Goal: Navigation & Orientation: Find specific page/section

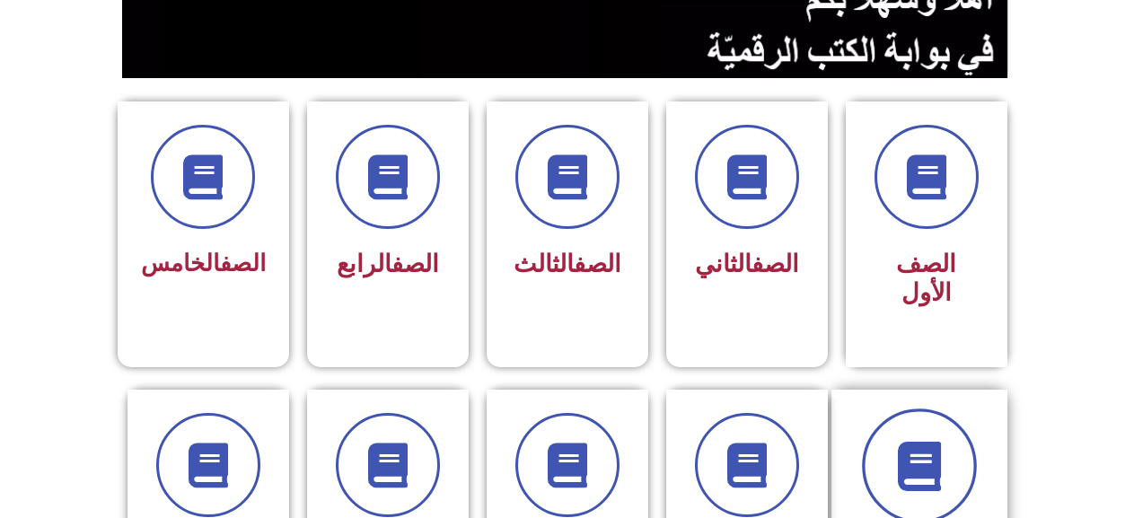
scroll to position [359, 0]
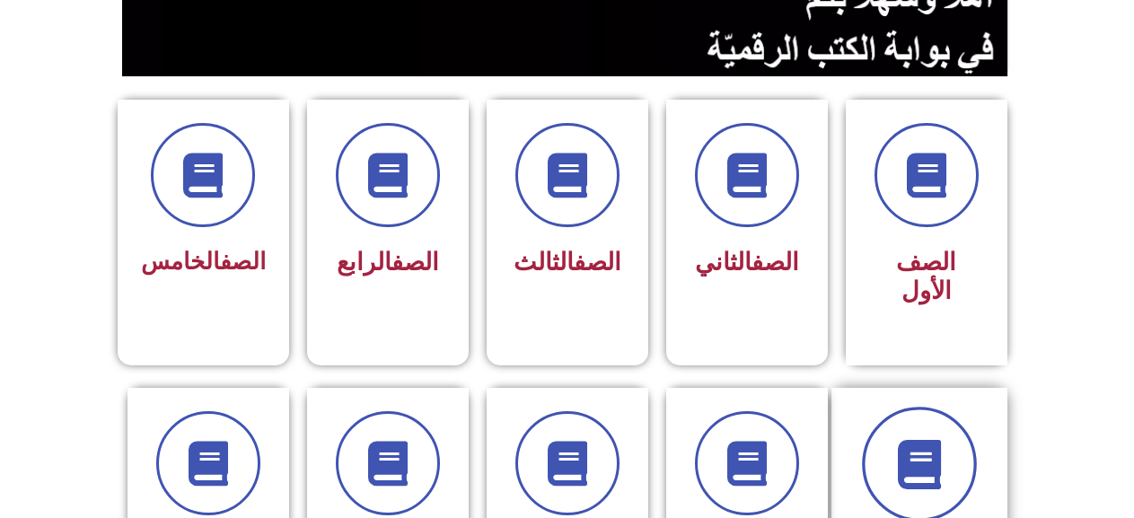
click at [931, 439] on icon at bounding box center [918, 463] width 49 height 49
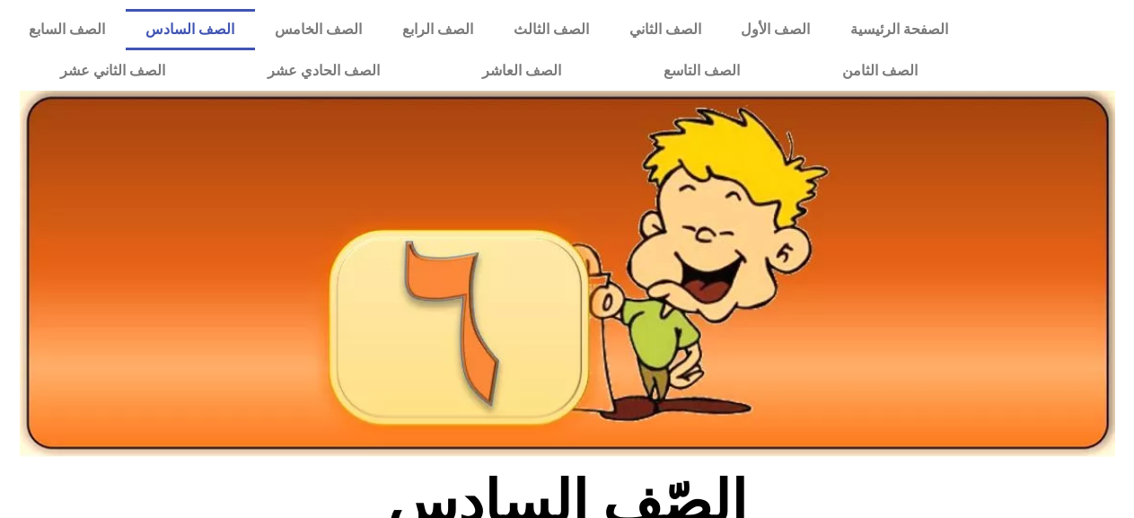
scroll to position [449, 0]
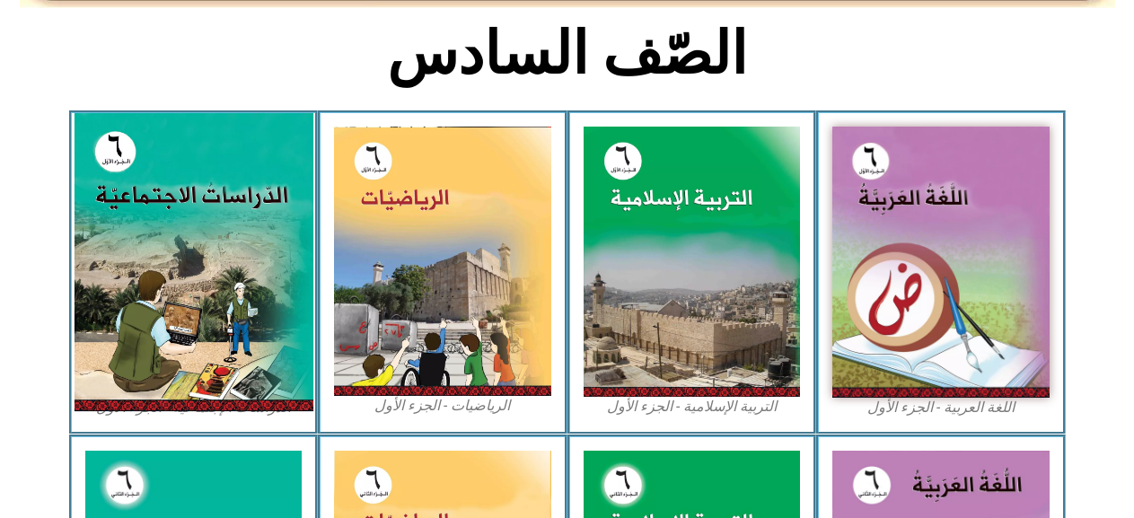
click at [177, 370] on img at bounding box center [193, 262] width 239 height 298
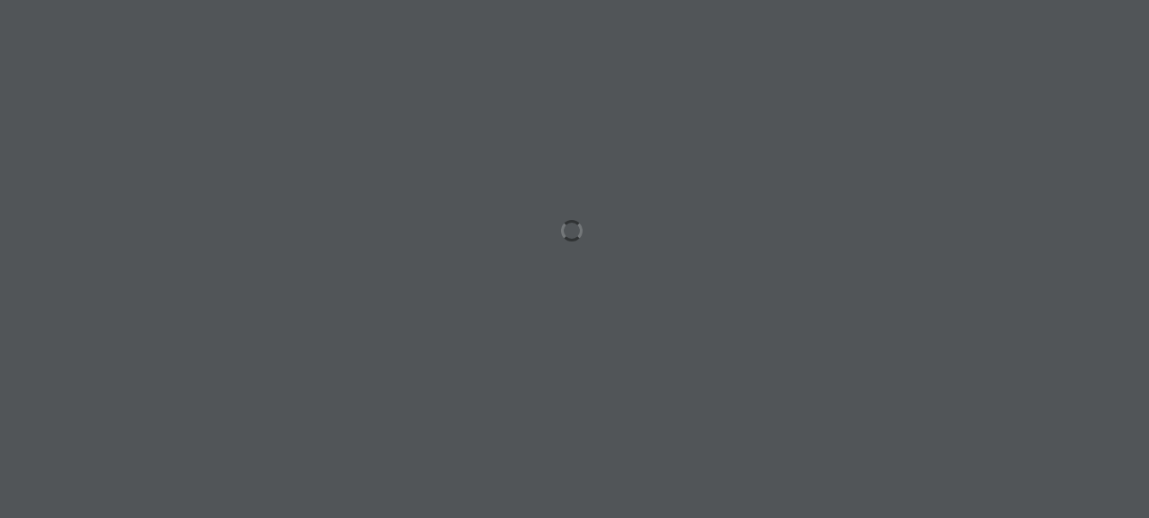
scroll to position [0, 49]
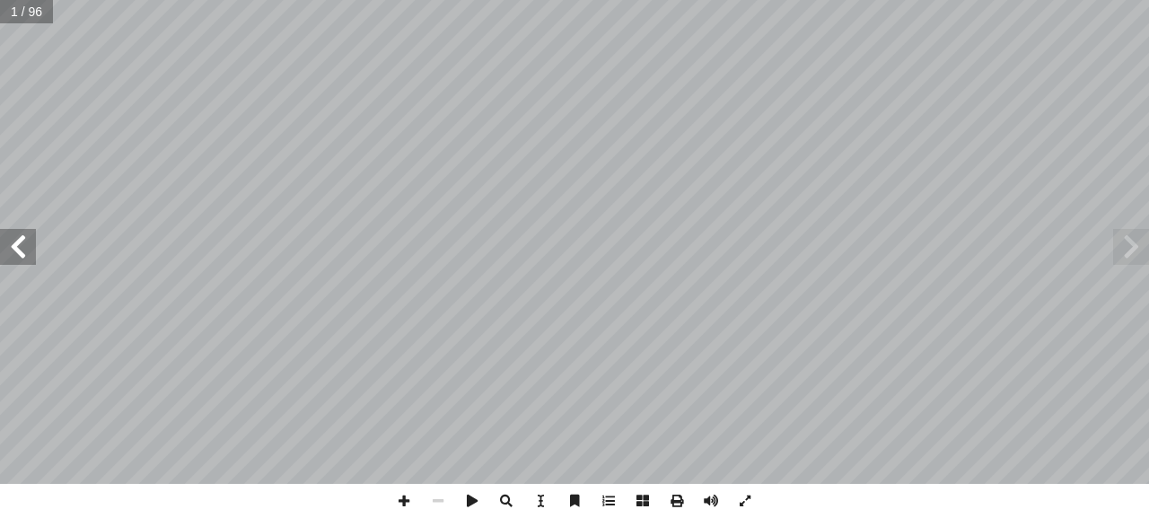
click at [14, 249] on span at bounding box center [18, 247] width 36 height 36
click at [16, 249] on span at bounding box center [18, 247] width 36 height 36
click at [20, 249] on span at bounding box center [18, 247] width 36 height 36
drag, startPoint x: 22, startPoint y: 249, endPoint x: 32, endPoint y: 242, distance: 12.5
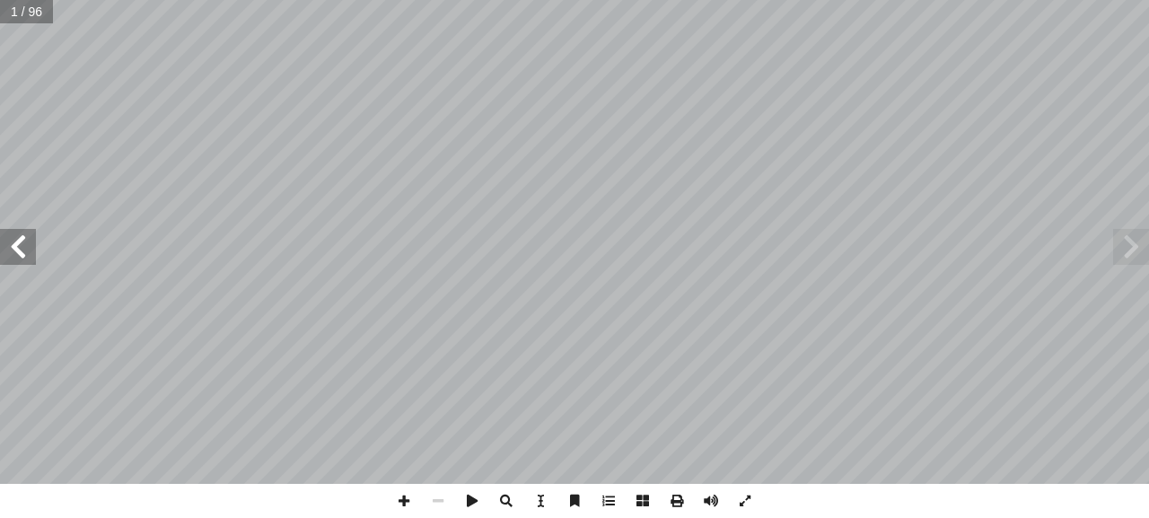
click at [29, 244] on span at bounding box center [18, 247] width 36 height 36
click at [33, 242] on span at bounding box center [18, 247] width 36 height 36
click at [1135, 235] on span at bounding box center [1131, 247] width 36 height 36
click at [1134, 235] on span at bounding box center [1131, 247] width 36 height 36
click at [21, 240] on span at bounding box center [18, 247] width 36 height 36
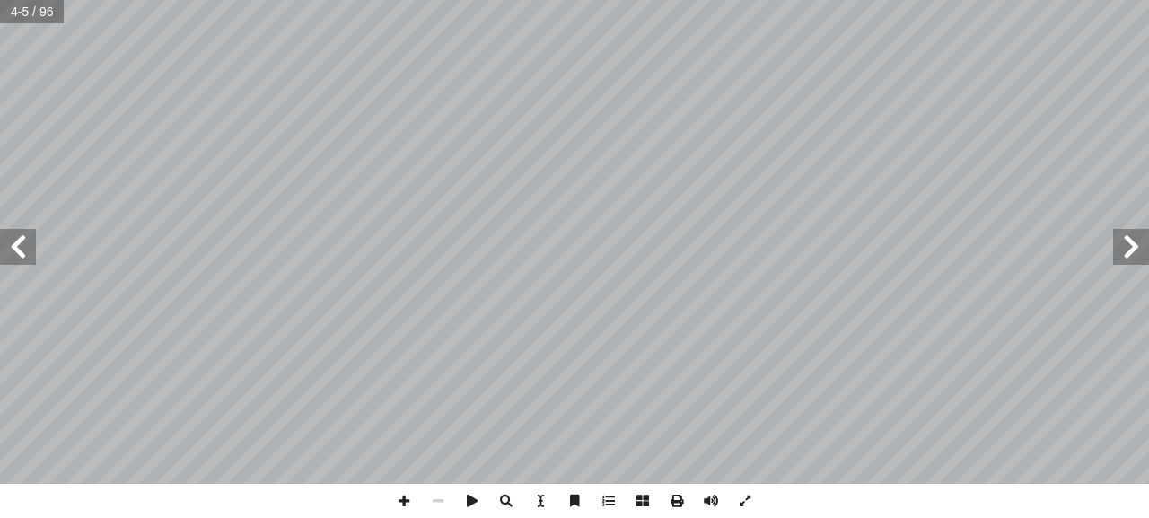
click at [21, 239] on span at bounding box center [18, 247] width 36 height 36
click at [21, 238] on span at bounding box center [18, 247] width 36 height 36
click at [21, 233] on span at bounding box center [18, 247] width 36 height 36
click at [406, 488] on span at bounding box center [404, 501] width 34 height 34
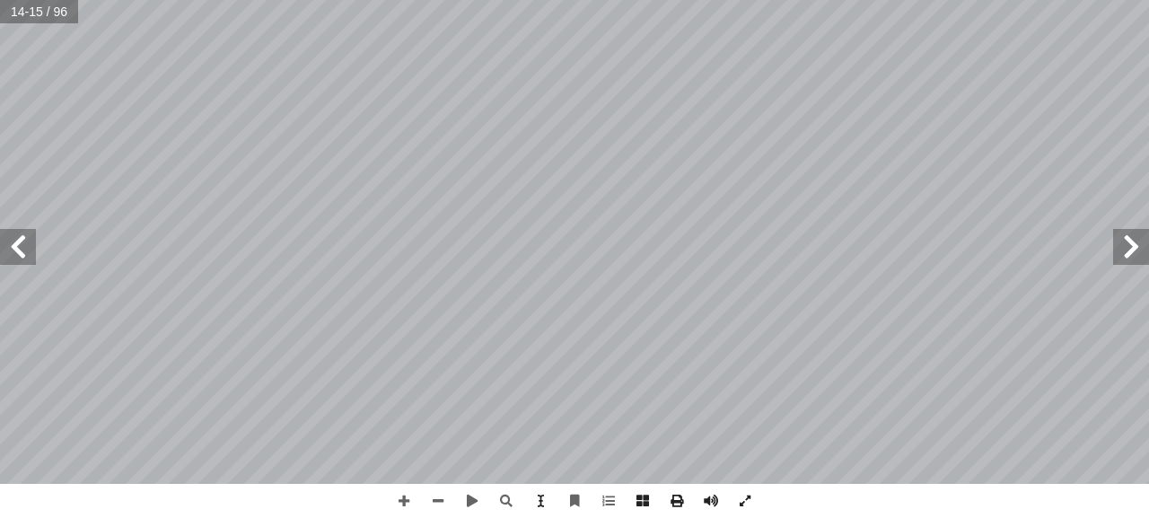
click at [1129, 259] on span at bounding box center [1131, 247] width 36 height 36
